Goal: Task Accomplishment & Management: Use online tool/utility

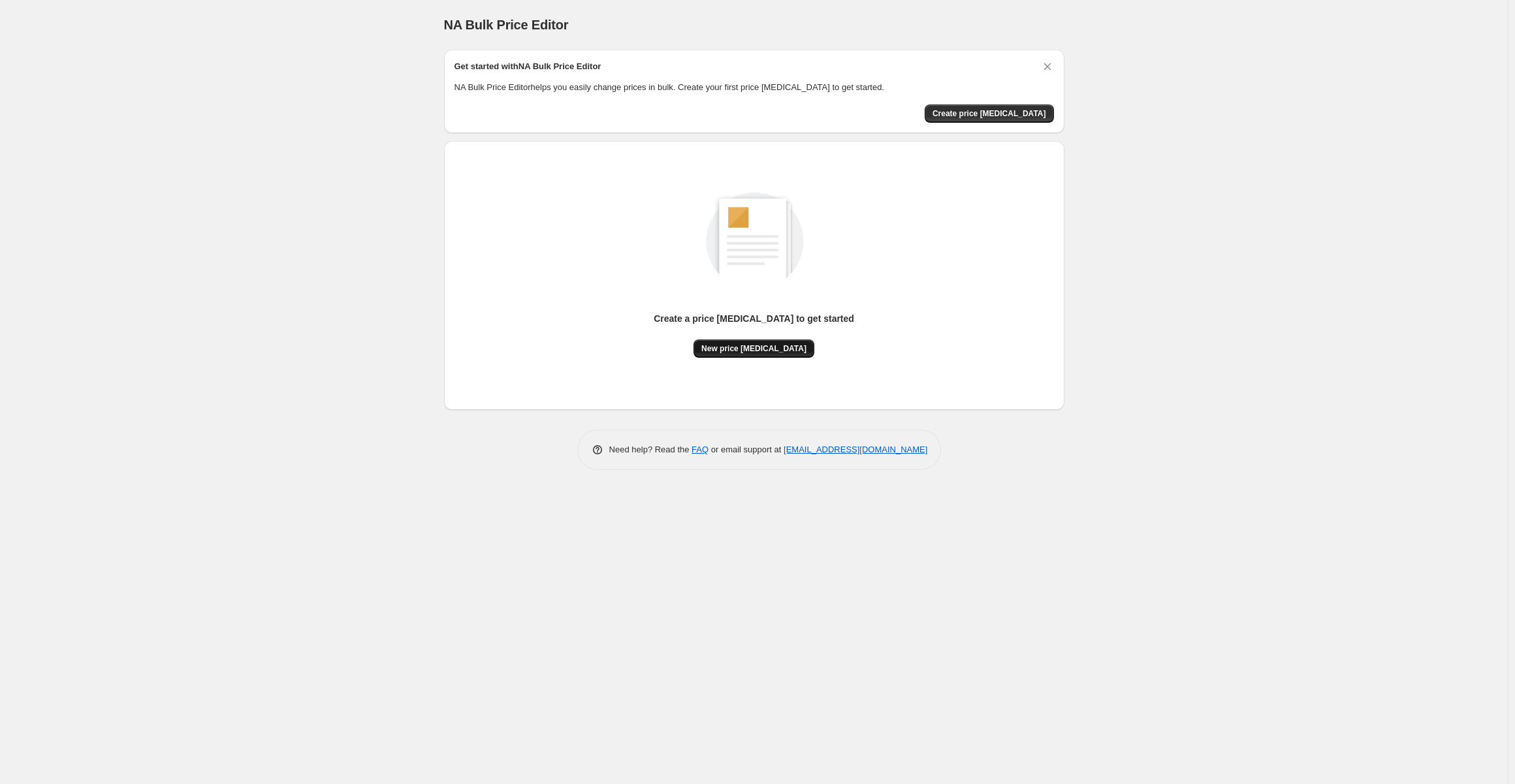
click at [759, 344] on span "New price [MEDICAL_DATA]" at bounding box center [754, 349] width 105 height 10
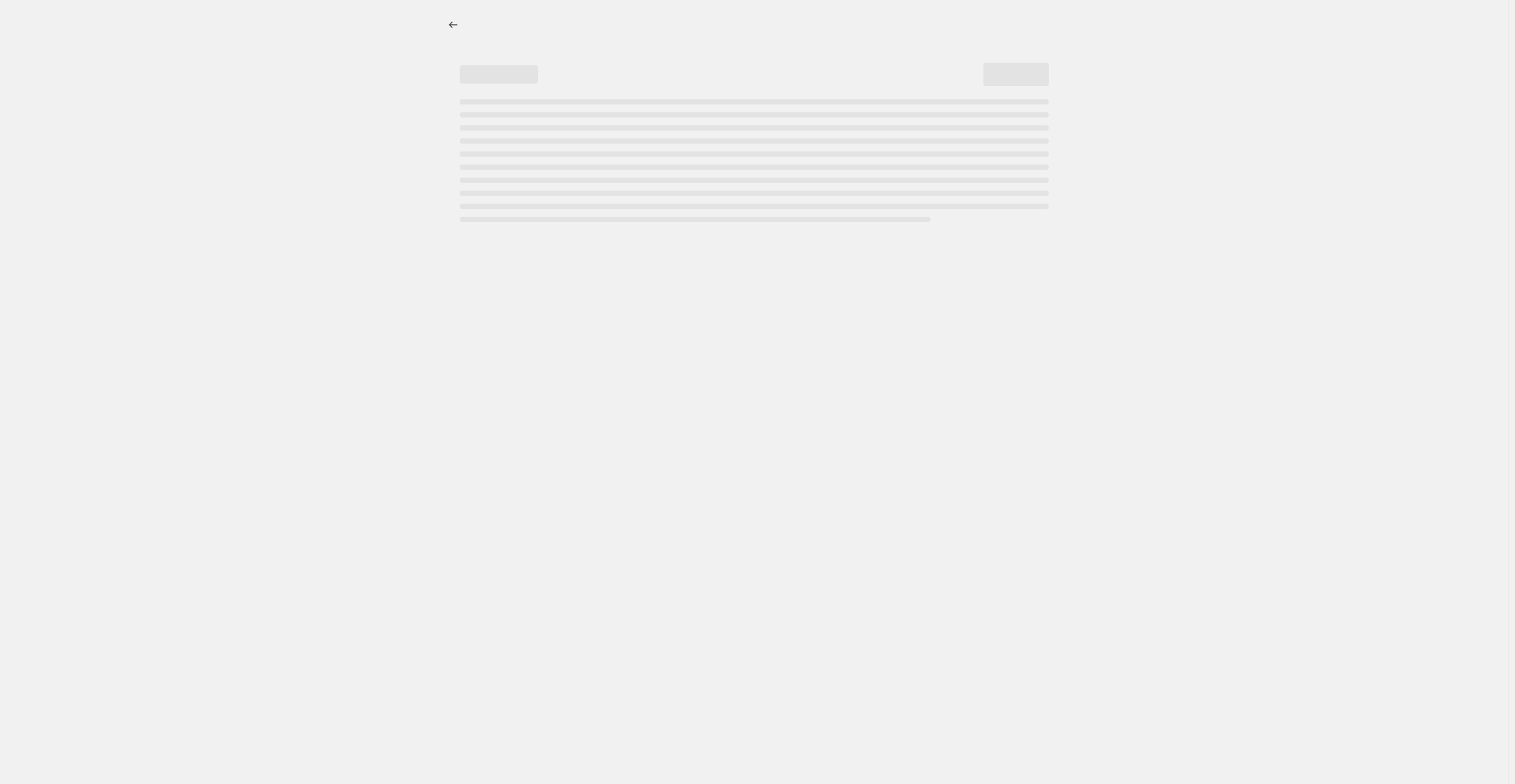
select select "percentage"
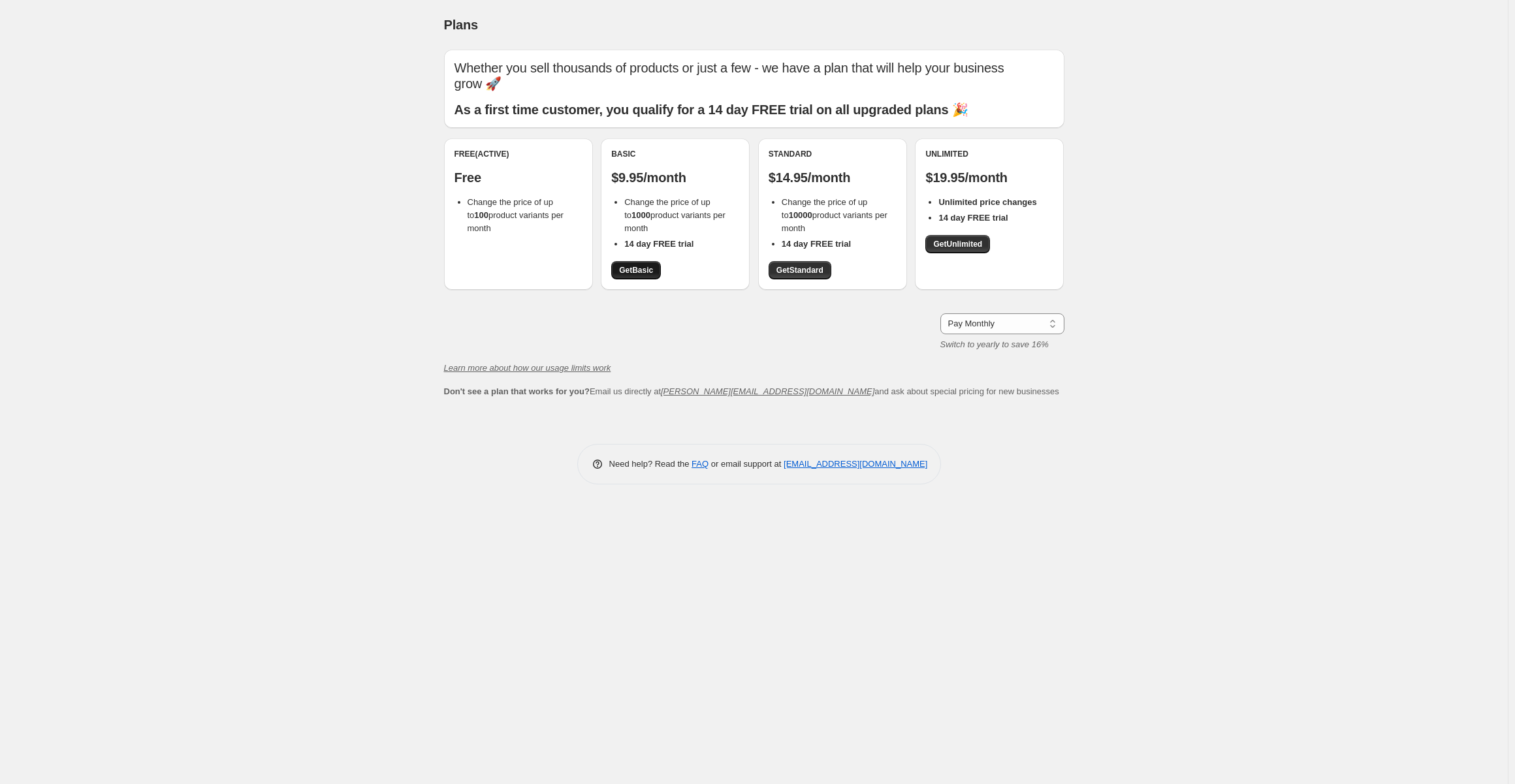
click at [642, 267] on span "Get Basic" at bounding box center [636, 270] width 34 height 10
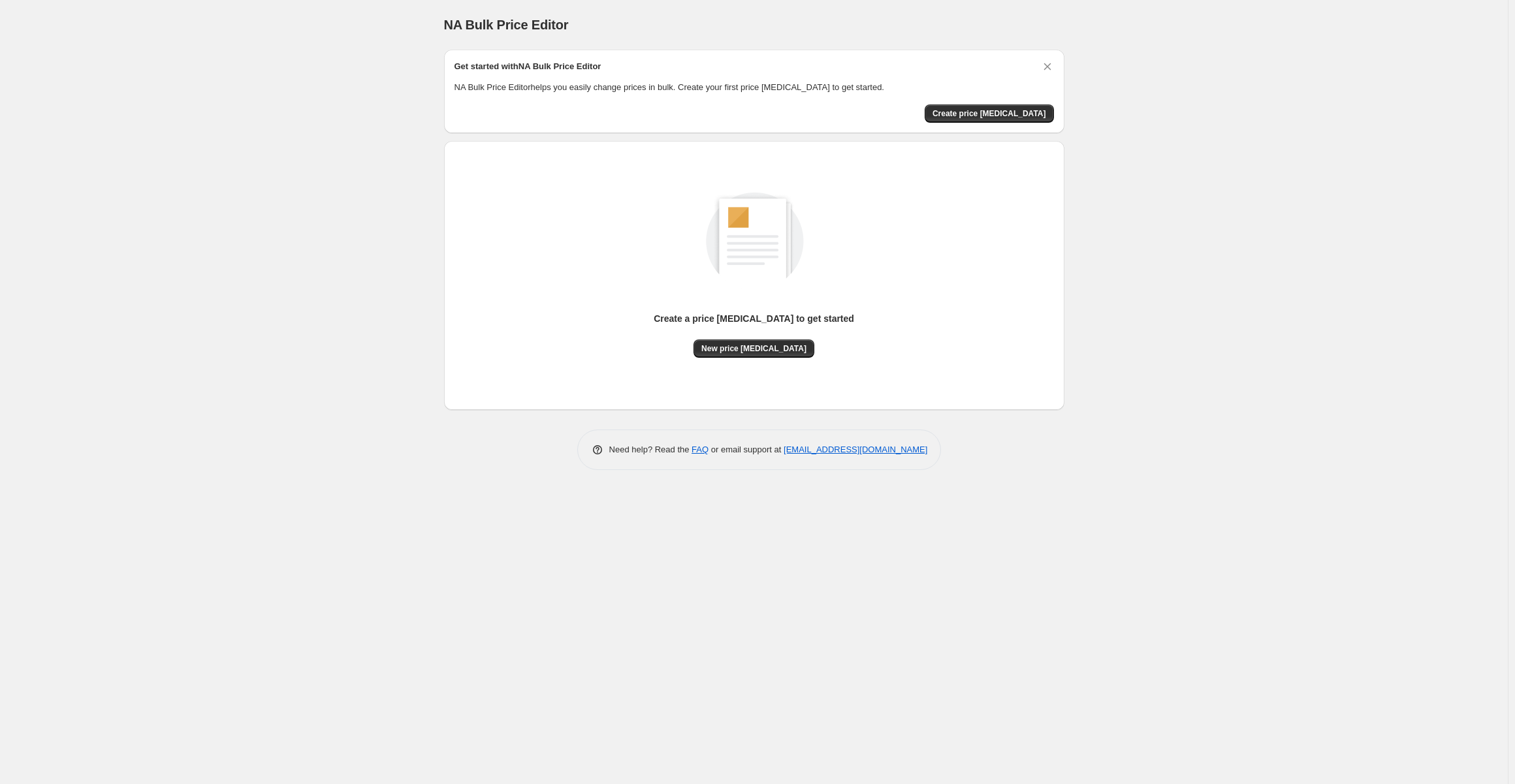
drag, startPoint x: 809, startPoint y: 374, endPoint x: 800, endPoint y: 372, distance: 9.2
click at [800, 372] on div "Create a price change job to get started New price change job" at bounding box center [754, 276] width 599 height 248
click at [716, 344] on span "New price [MEDICAL_DATA]" at bounding box center [754, 349] width 105 height 10
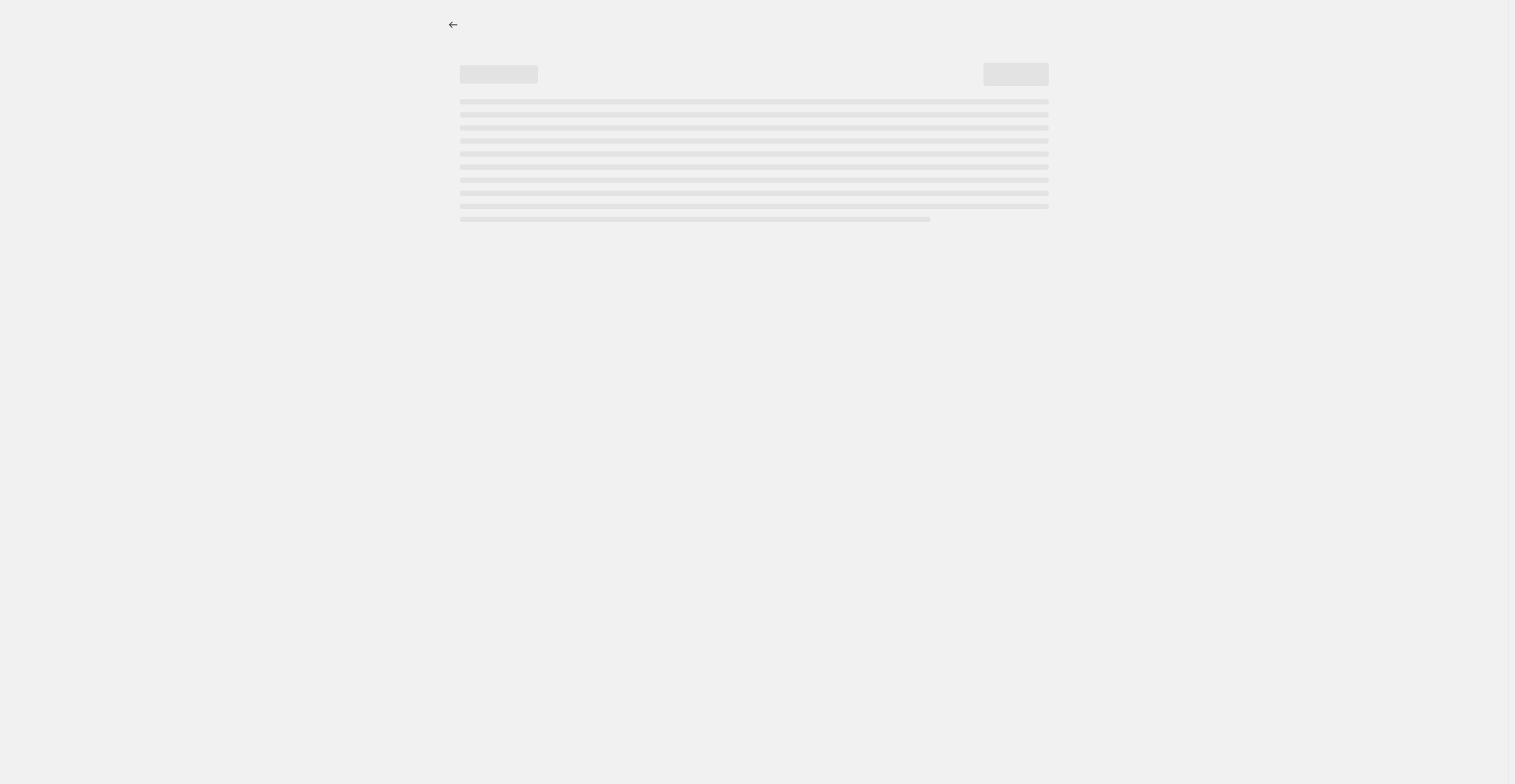
select select "percentage"
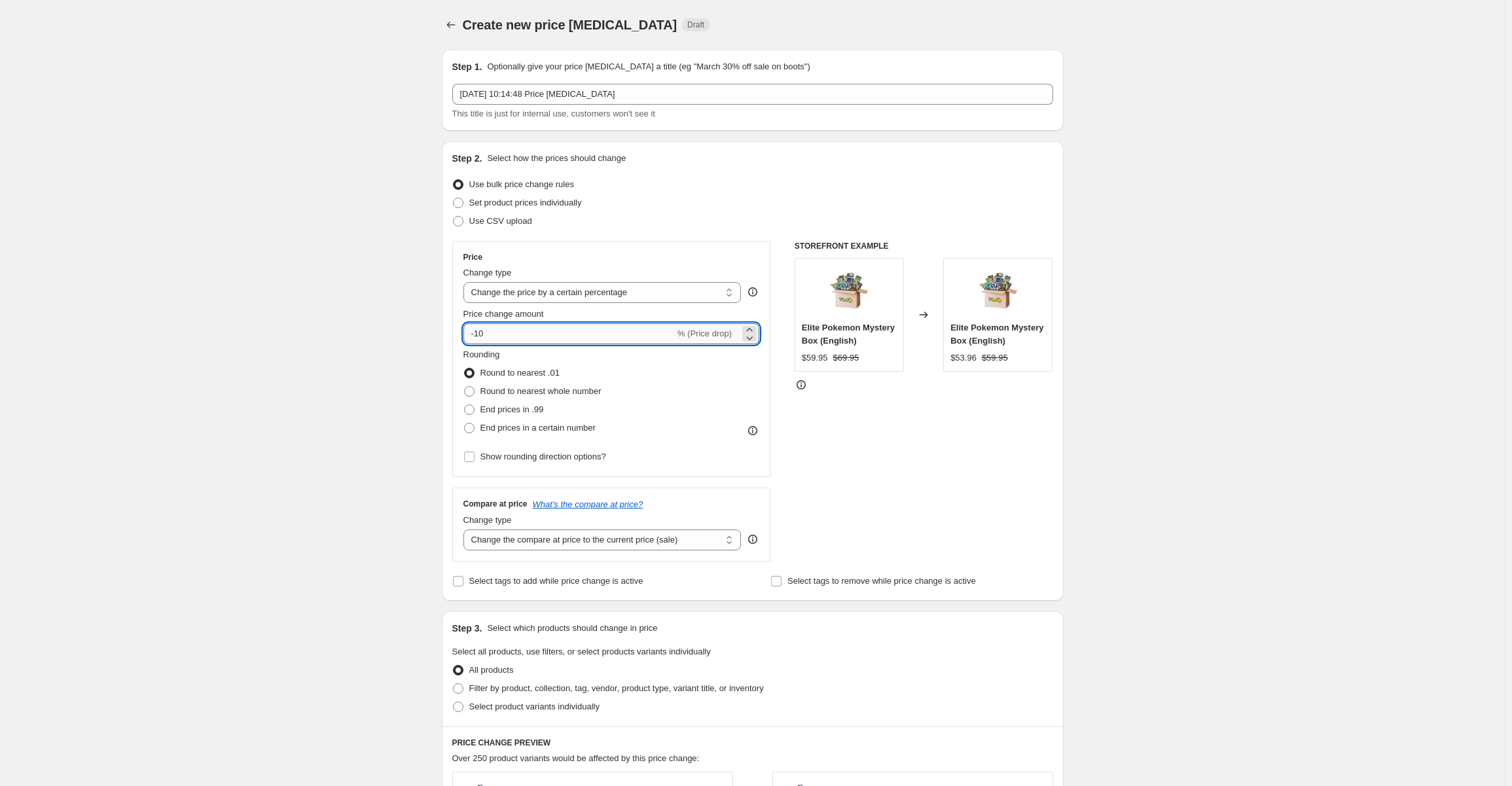
click at [503, 336] on input "-10" at bounding box center [569, 334] width 211 height 21
type input "-1"
type input "-80"
click at [942, 433] on div "STOREFRONT EXAMPLE Elite Pokemon Mystery Box (English) $59.95 $69.95 Changed to…" at bounding box center [924, 401] width 259 height 321
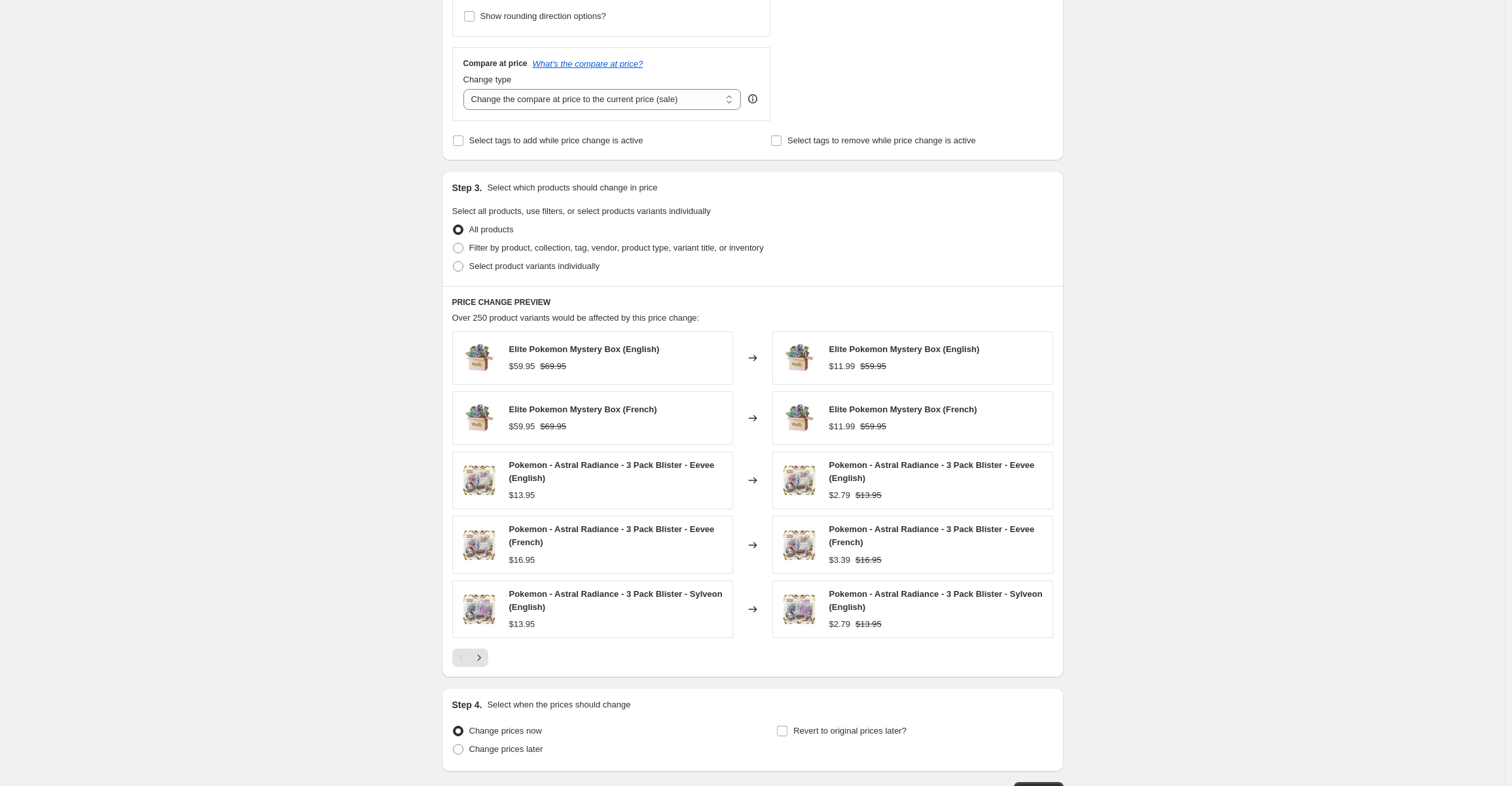
scroll to position [532, 0]
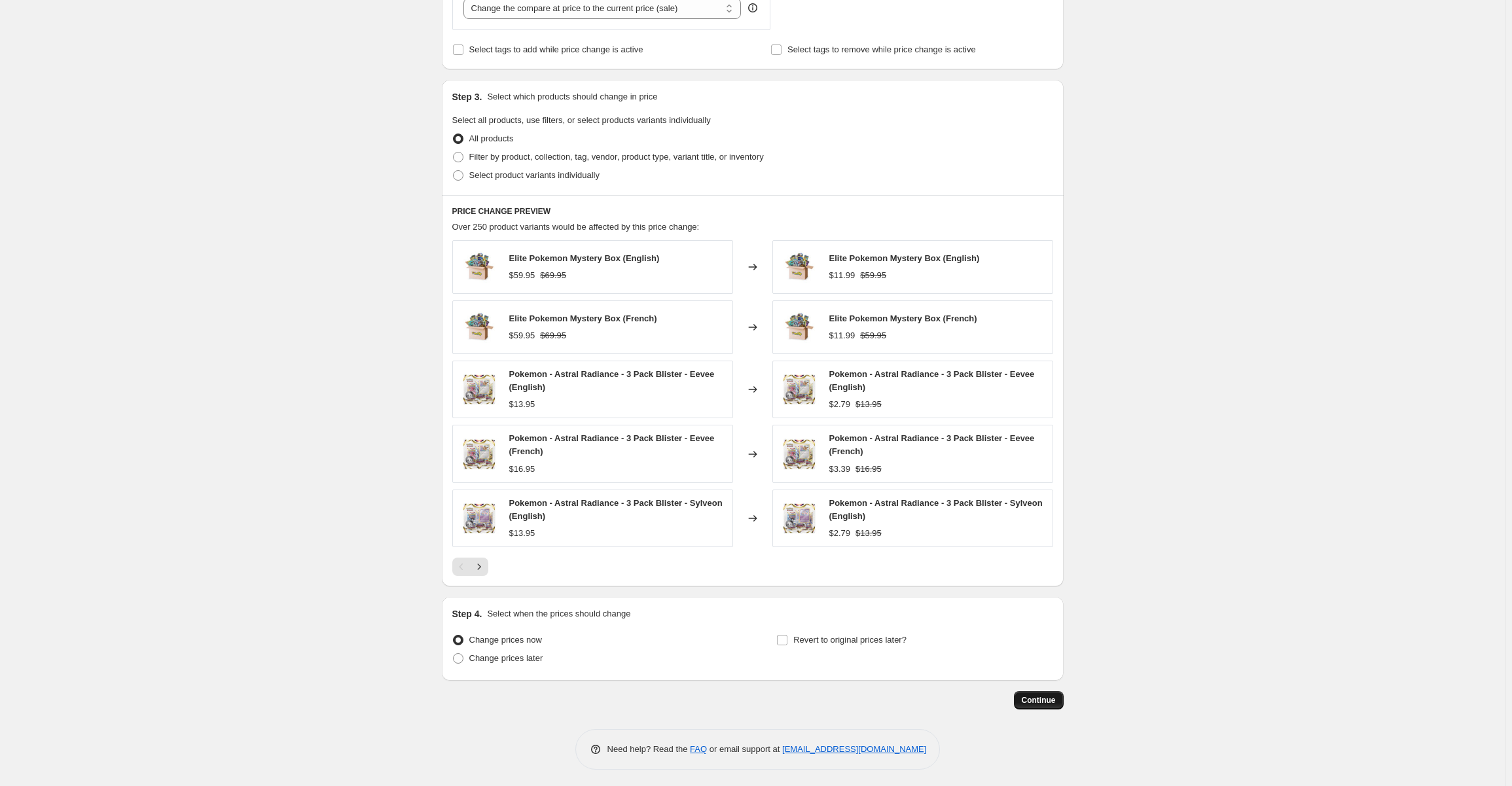
click at [1039, 700] on span "Continue" at bounding box center [1039, 700] width 34 height 10
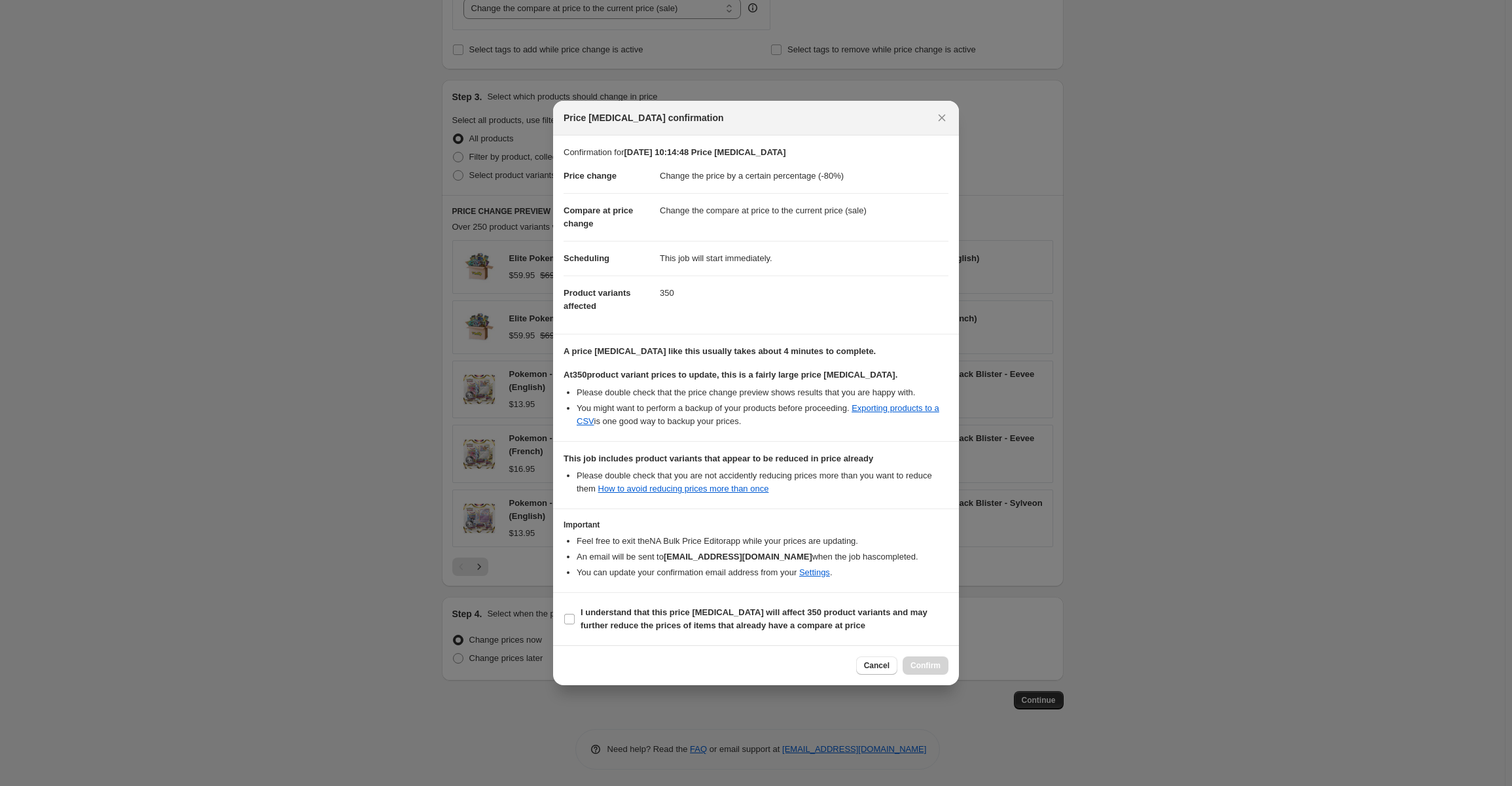
drag, startPoint x: 569, startPoint y: 620, endPoint x: 816, endPoint y: 656, distance: 249.6
click at [569, 621] on input "I understand that this price change job will affect 350 product variants and ma…" at bounding box center [570, 619] width 10 height 10
checkbox input "true"
click at [935, 664] on span "Confirm" at bounding box center [925, 666] width 30 height 10
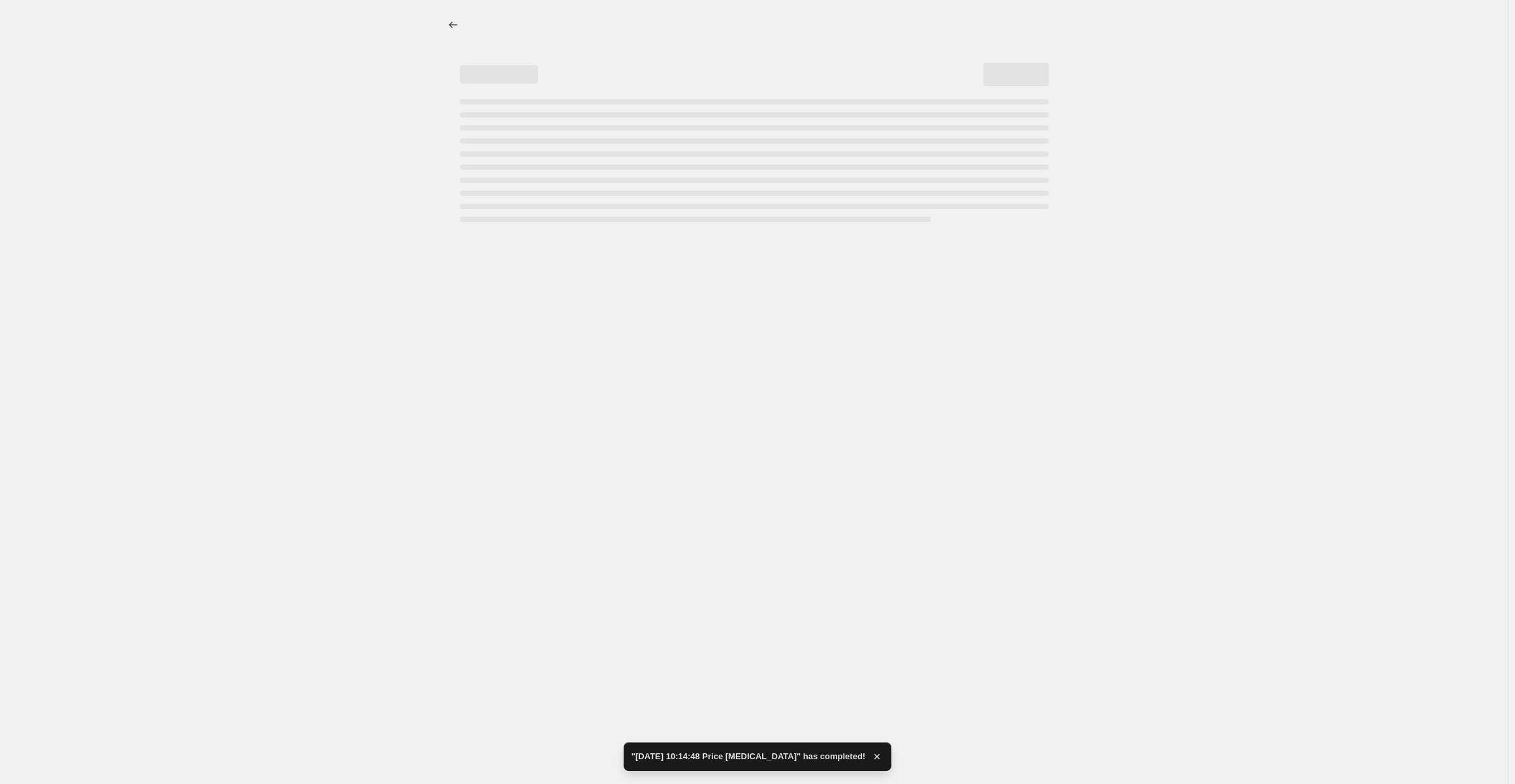
select select "percentage"
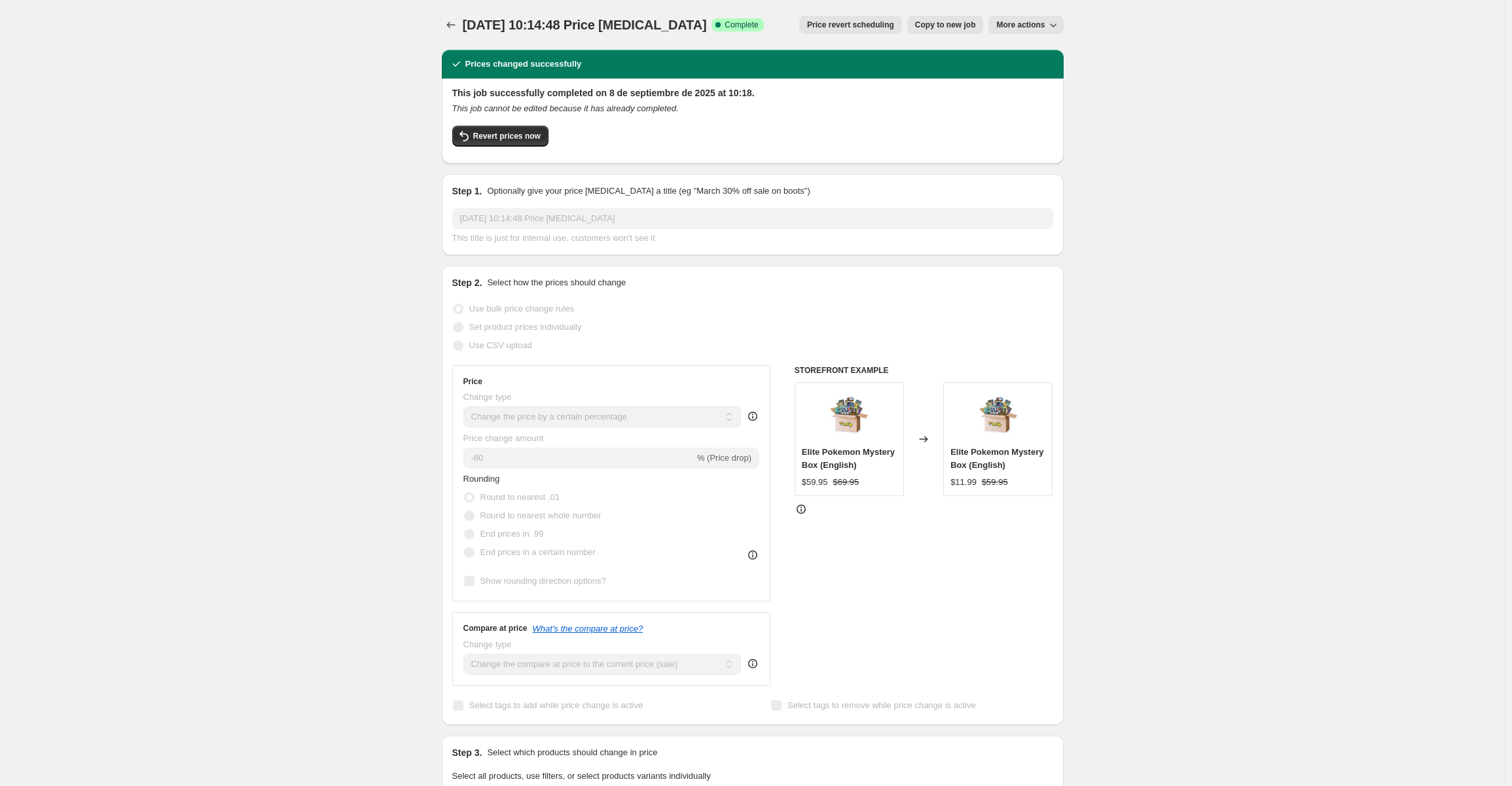
drag, startPoint x: 775, startPoint y: 605, endPoint x: 1361, endPoint y: 347, distance: 640.3
click at [1361, 347] on div "8 sept 2025, 10:14:48 Price change job. This page is ready 8 sept 2025, 10:14:4…" at bounding box center [752, 708] width 1505 height 1417
click at [454, 23] on icon "Price change jobs" at bounding box center [451, 25] width 13 height 13
